Goal: Task Accomplishment & Management: Manage account settings

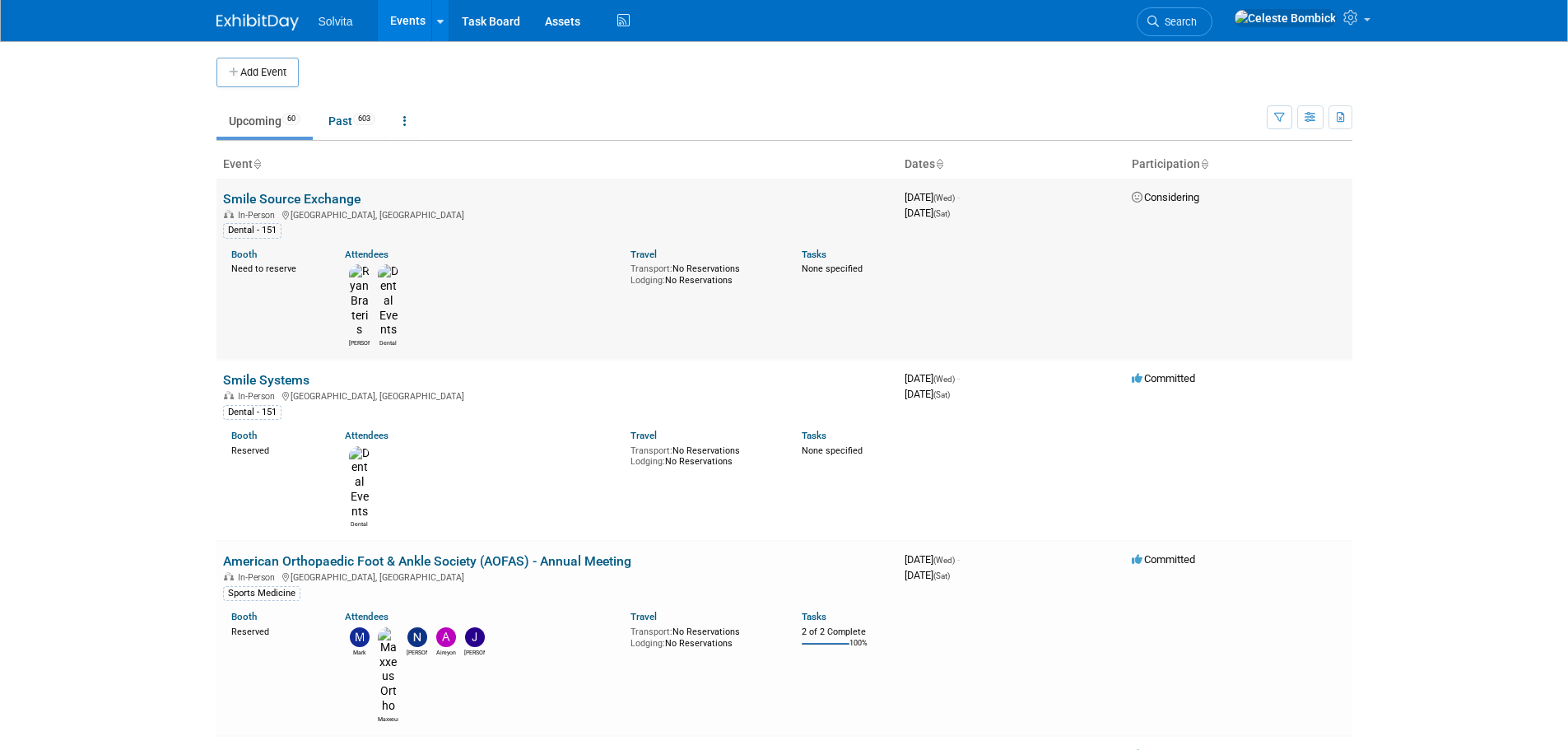
click at [1177, 197] on span "Considering" at bounding box center [1166, 197] width 67 height 13
click at [264, 199] on link "Smile Source Exchange" at bounding box center [292, 198] width 138 height 16
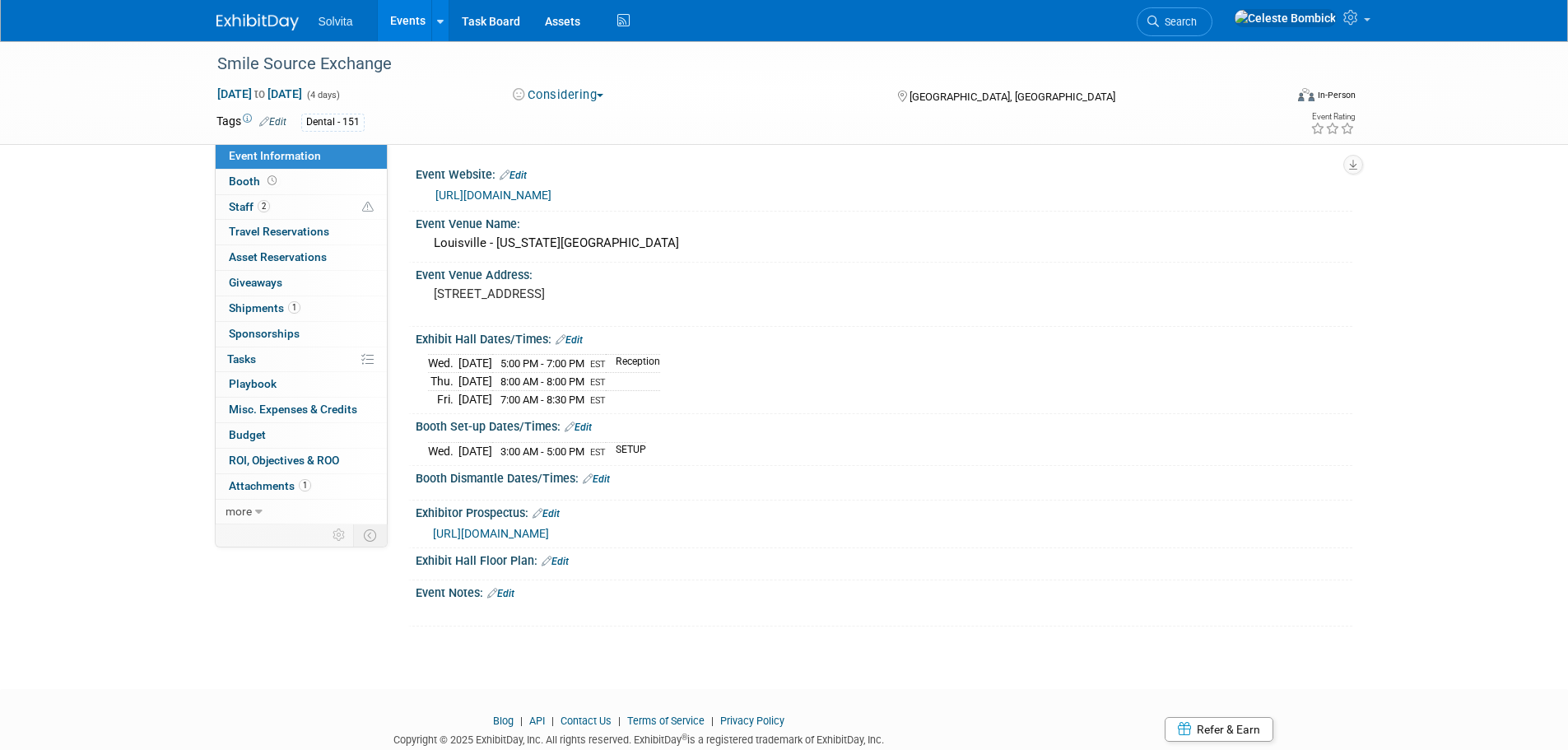
click at [583, 93] on button "Considering" at bounding box center [559, 95] width 103 height 18
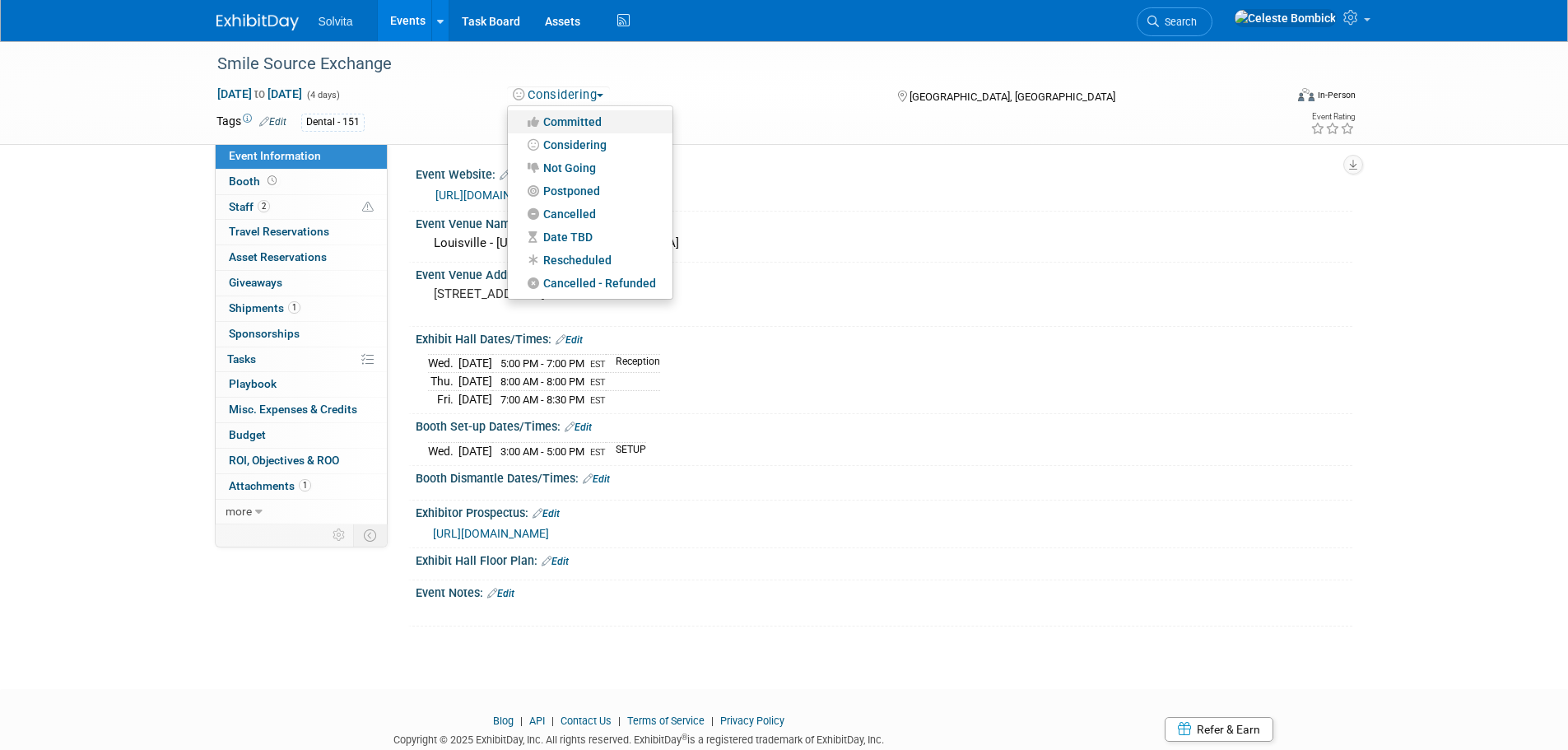
click at [597, 122] on link "Committed" at bounding box center [590, 121] width 165 height 23
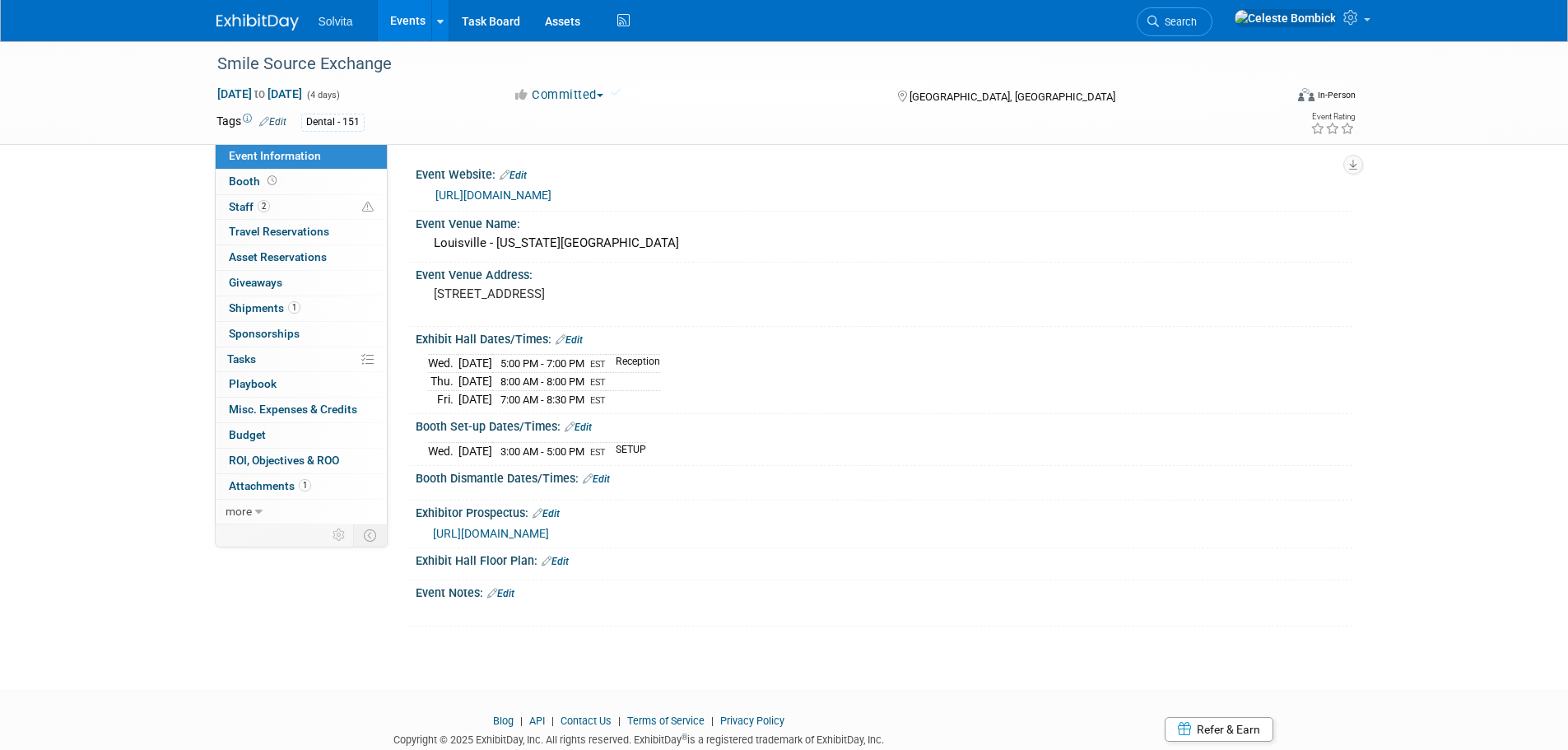
click at [682, 106] on div "Sep 10, 2025 to Sep 13, 2025 (4 days) Sep 10, 2025 to Sep 13, 2025 Committed Co…" at bounding box center [786, 97] width 1165 height 24
click at [260, 179] on span "Booth" at bounding box center [254, 181] width 51 height 13
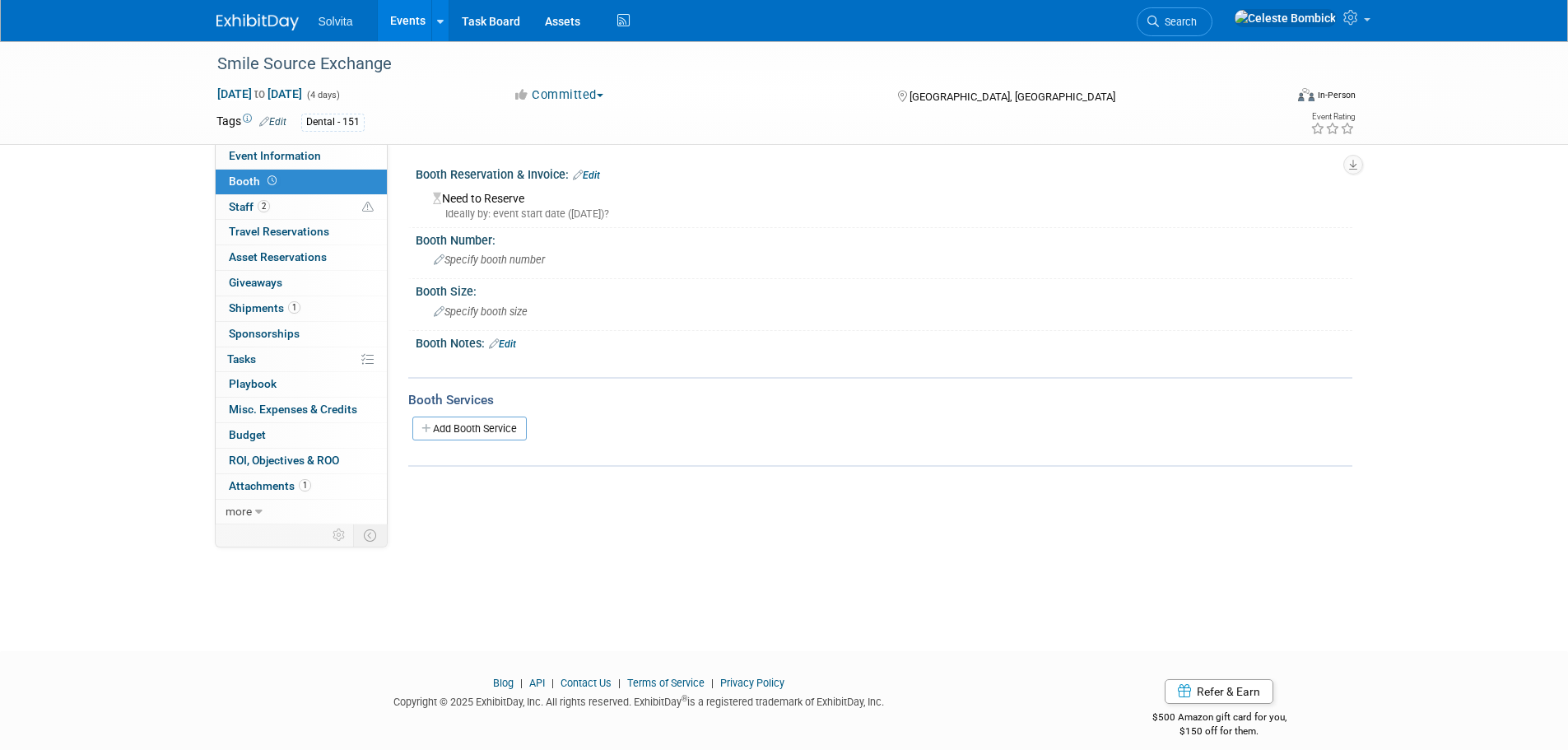
click at [595, 179] on link "Edit" at bounding box center [586, 176] width 27 height 12
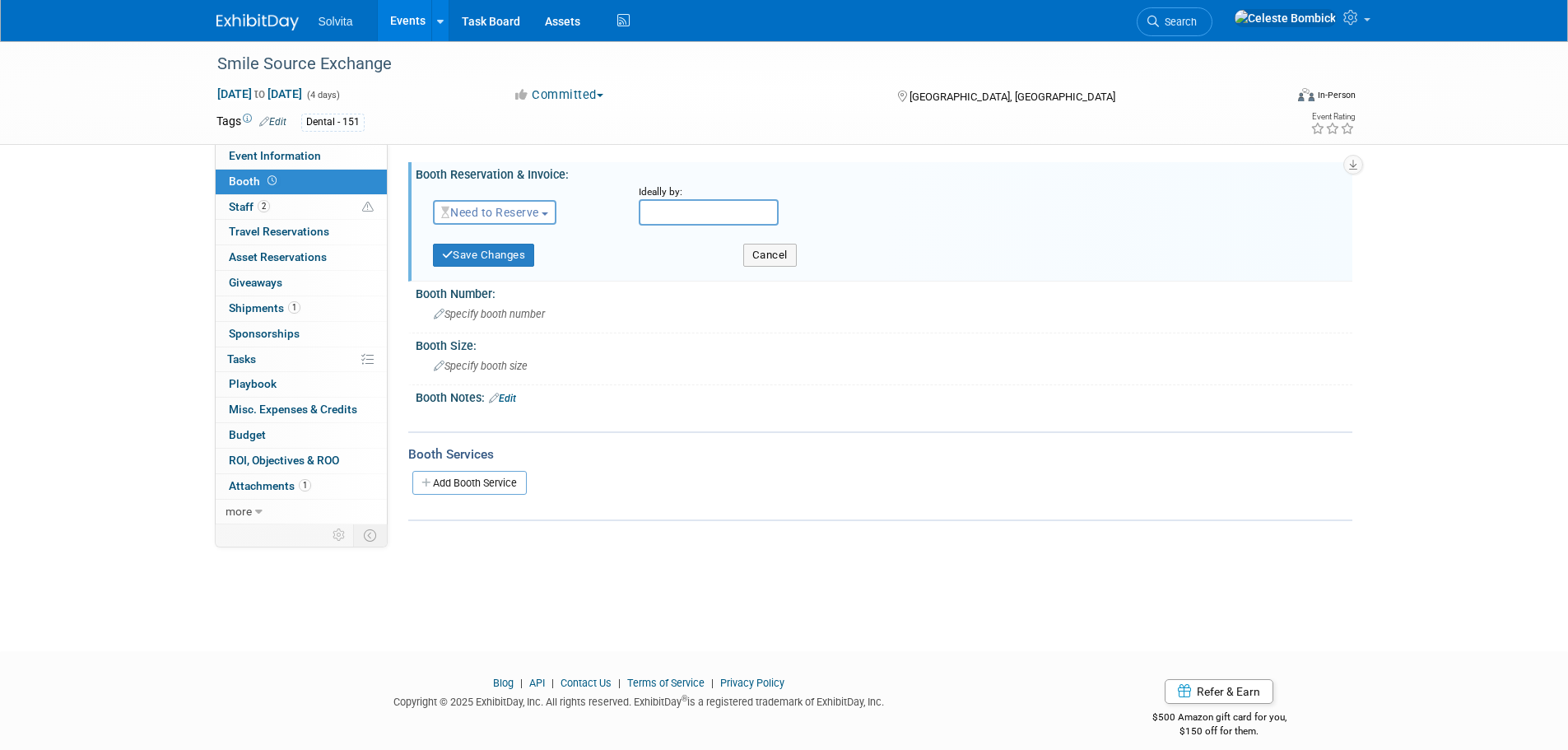
click at [519, 216] on span "Need to Reserve" at bounding box center [490, 212] width 98 height 13
click at [527, 264] on link "Reserved" at bounding box center [522, 263] width 176 height 23
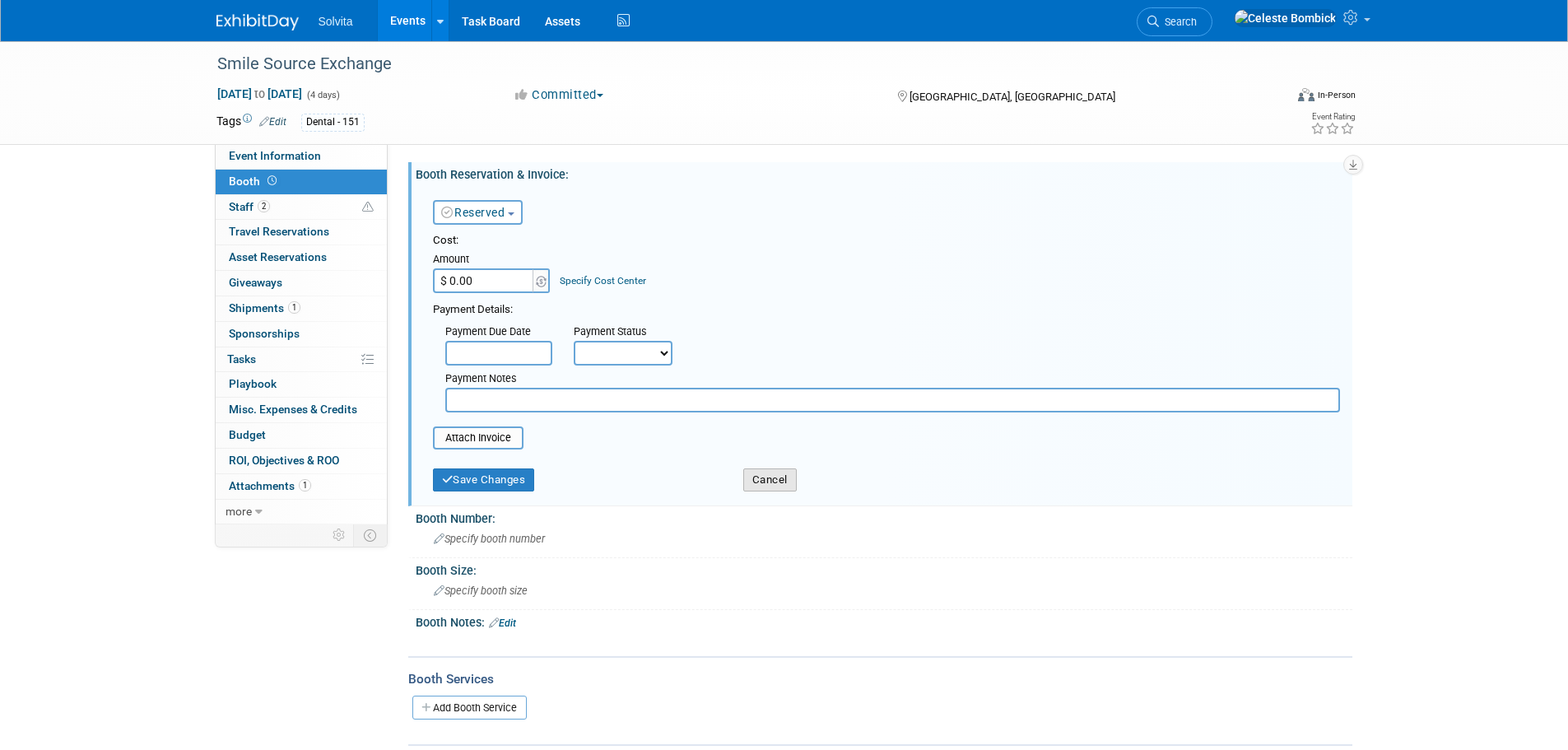
click at [772, 473] on button "Cancel" at bounding box center [770, 480] width 54 height 23
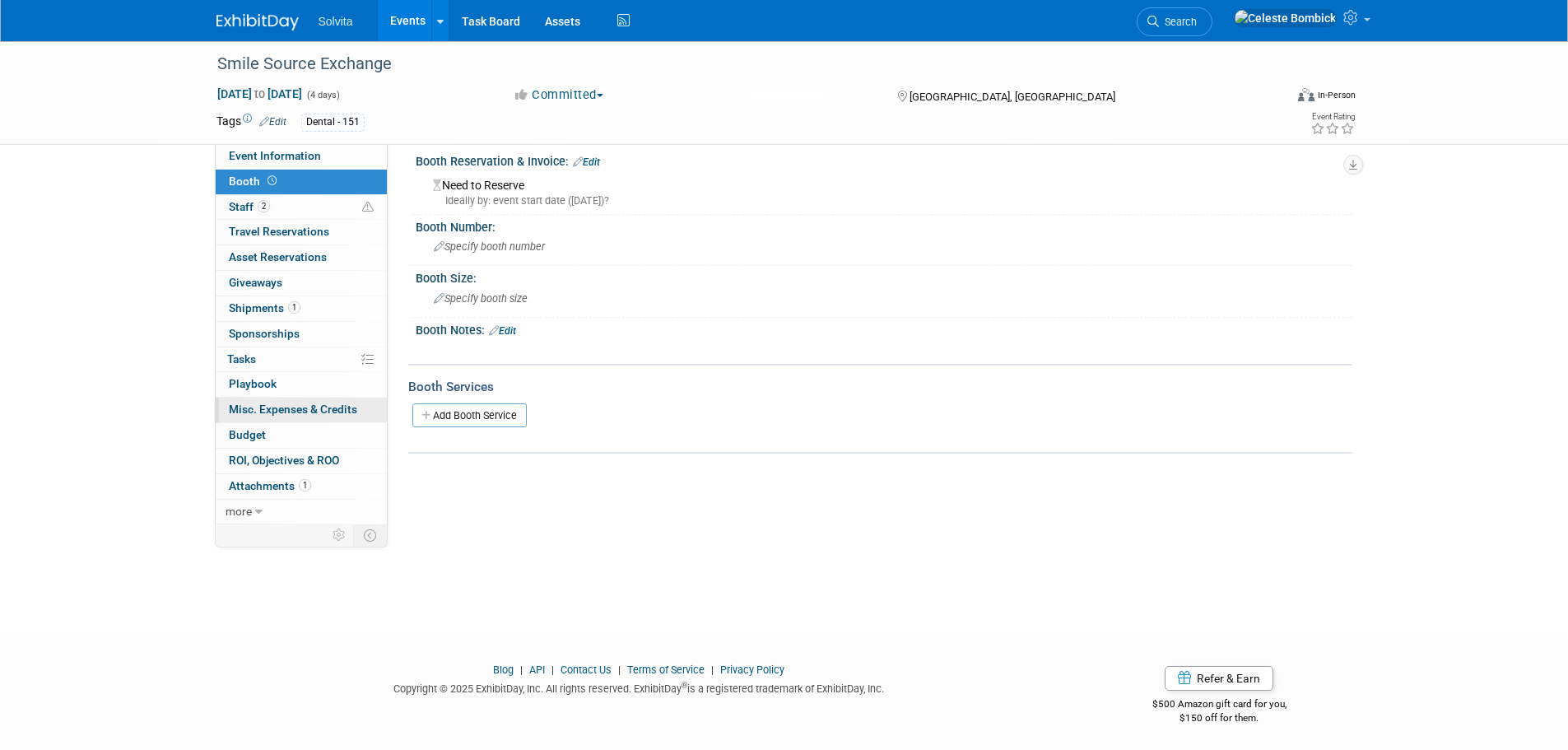
scroll to position [17, 0]
click at [247, 301] on link "1 Shipments 1" at bounding box center [302, 308] width 171 height 24
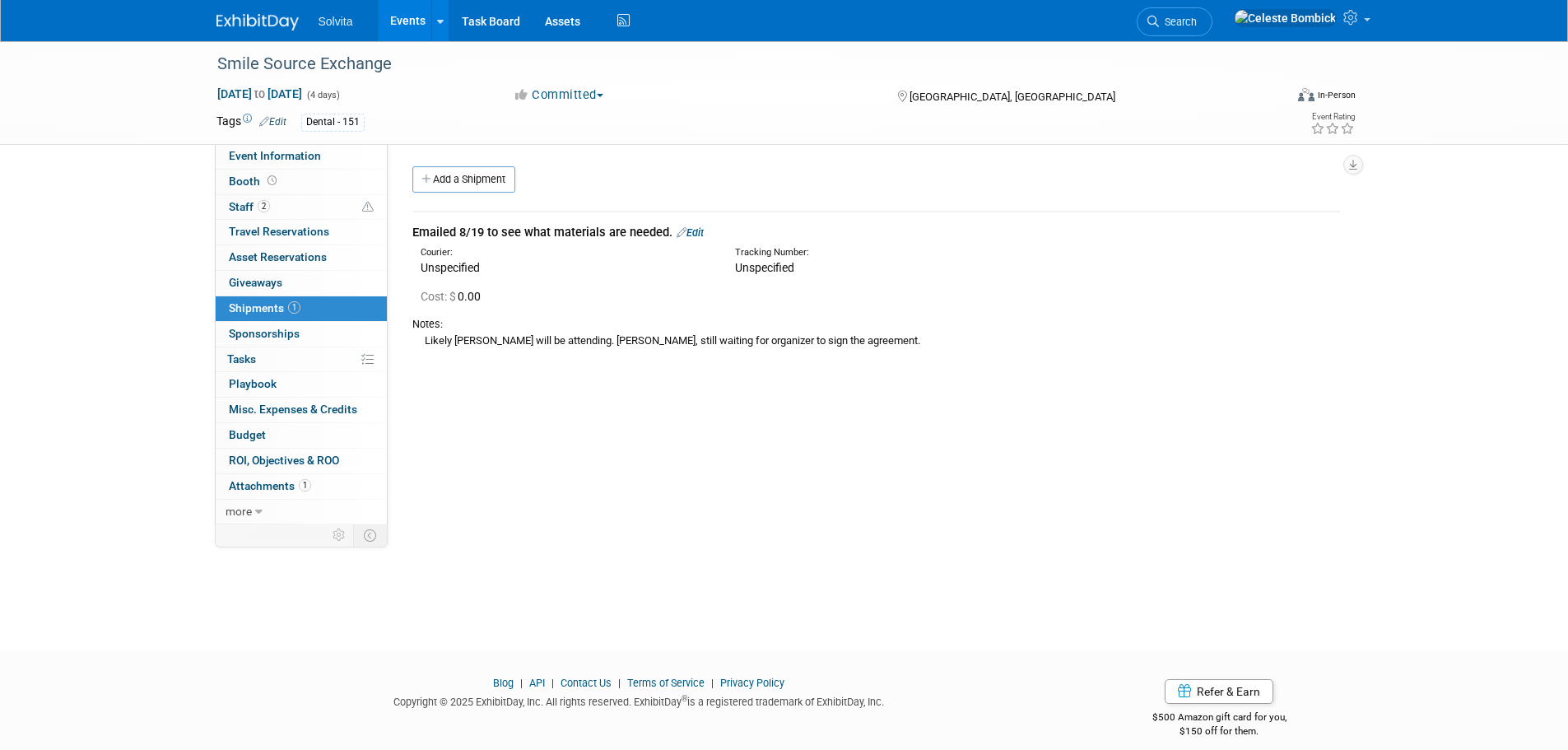
drag, startPoint x: 415, startPoint y: 236, endPoint x: 914, endPoint y: 353, distance: 512.5
click at [823, 354] on td "Emailed 8/19 to see what materials are needed. Edit Courier: Unspecified Tracki…" at bounding box center [876, 288] width 928 height 154
click at [920, 354] on div "Notes: Likely Tiannah will be attending. Per Ryan, still waiting for organizer …" at bounding box center [876, 332] width 928 height 45
click at [588, 336] on div "Likely Tiannah will be attending. Per Ryan, still waiting for organizer to sign…" at bounding box center [876, 340] width 928 height 18
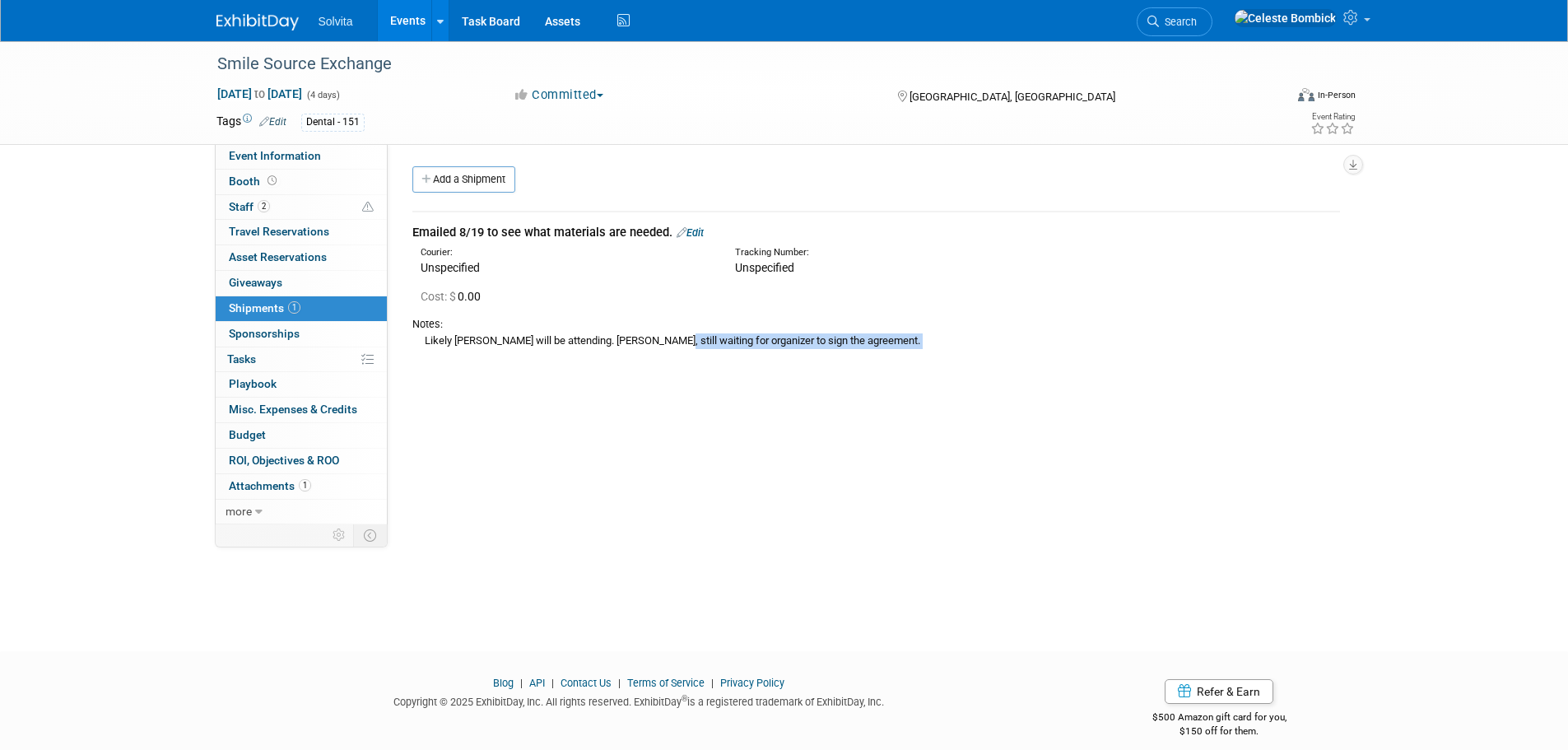
click at [588, 336] on div "Likely Tiannah will be attending. Per Ryan, still waiting for organizer to sign…" at bounding box center [876, 340] width 928 height 18
click at [687, 336] on div "Likely Tiannah will be attending. Per Ryan, still waiting for organizer to sign…" at bounding box center [876, 340] width 928 height 18
drag, startPoint x: 574, startPoint y: 338, endPoint x: 412, endPoint y: 335, distance: 162.0
click at [412, 335] on div "Likely Tiannah will be attending. Per Ryan, still waiting for organizer to sign…" at bounding box center [876, 340] width 928 height 18
click at [799, 470] on div "Event Website: Edit https://sstheexchange25.eventscribe.net/ Event Venue Name: …" at bounding box center [870, 334] width 965 height 380
